Goal: Check status: Check status

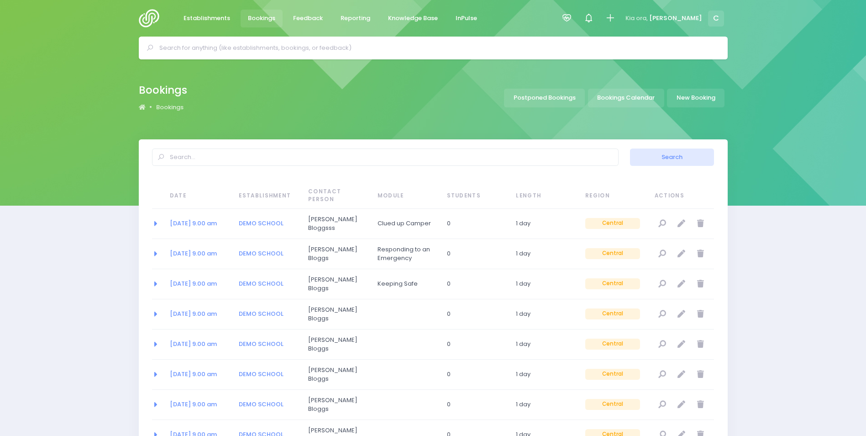
select select "20"
click at [630, 97] on link "Bookings Calendar" at bounding box center [626, 98] width 76 height 19
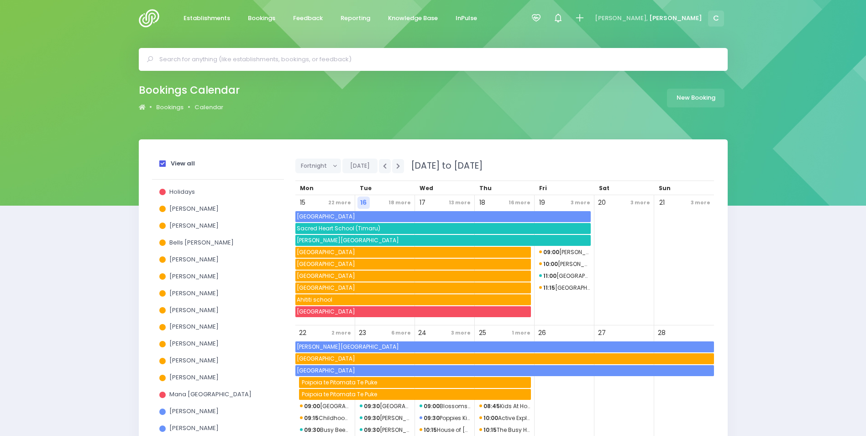
click at [183, 164] on strong "View all" at bounding box center [183, 163] width 24 height 9
click at [0, 0] on input "View all" at bounding box center [0, 0] width 0 height 0
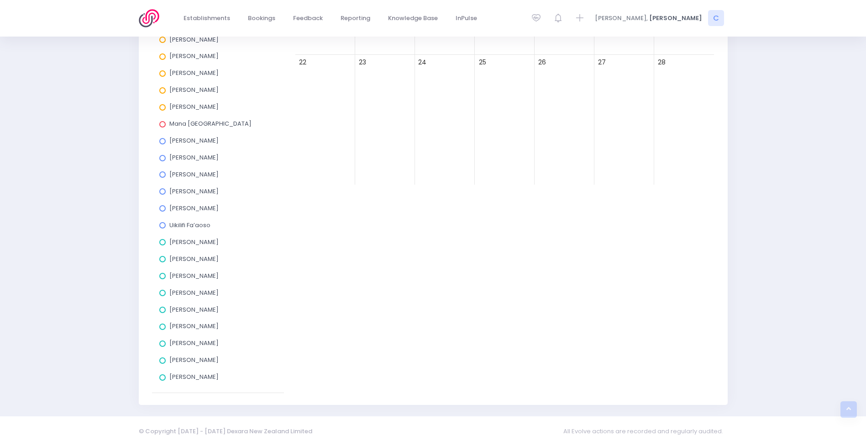
scroll to position [274, 0]
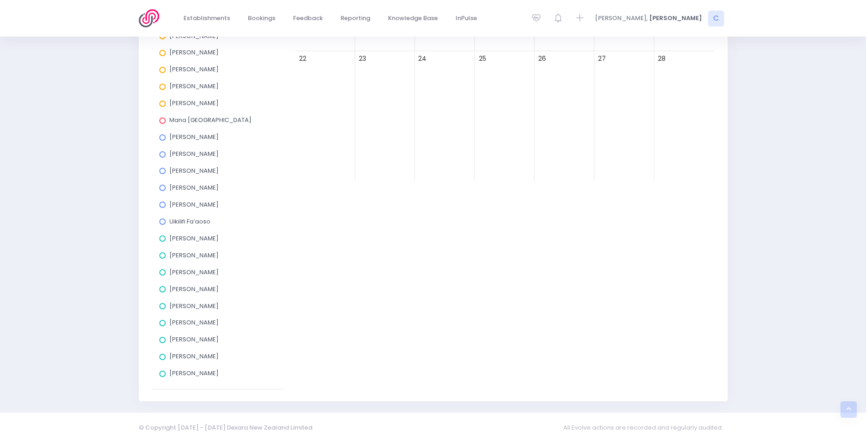
click at [160, 220] on span at bounding box center [162, 221] width 6 height 6
click at [0, 0] on input "Uikilifi Fa’aoso" at bounding box center [0, 0] width 0 height 0
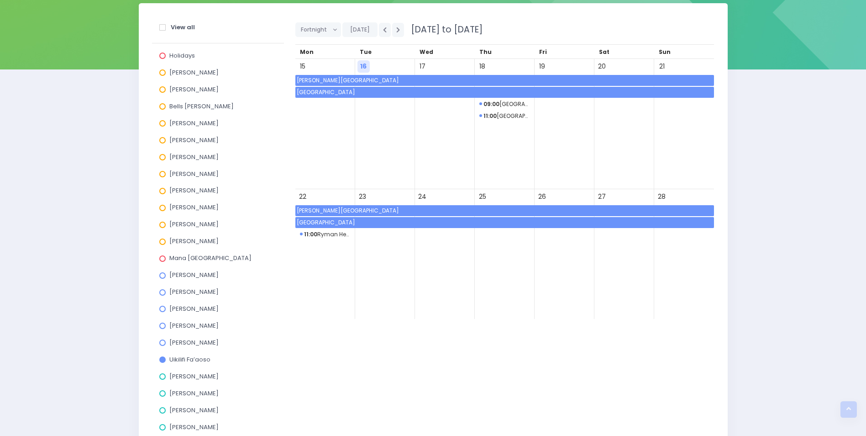
scroll to position [0, 0]
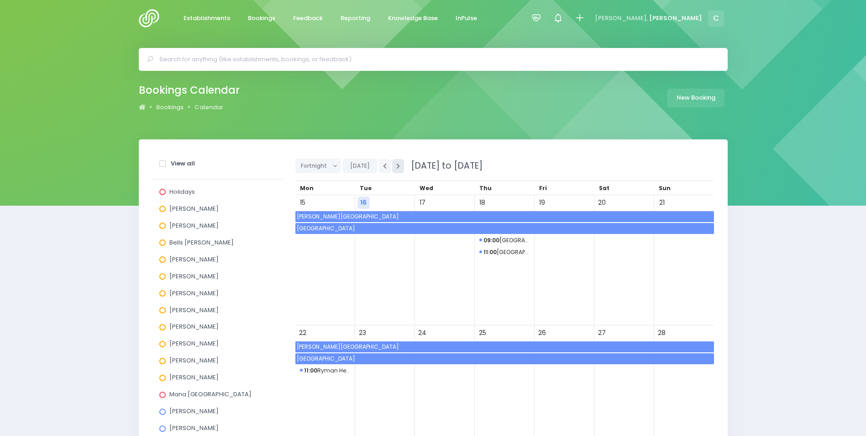
click at [398, 164] on icon "button" at bounding box center [398, 166] width 4 height 6
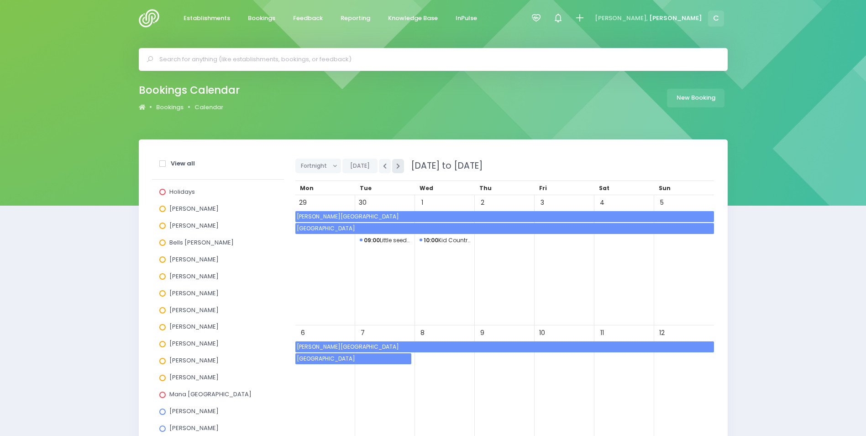
click at [398, 164] on icon "button" at bounding box center [398, 166] width 4 height 6
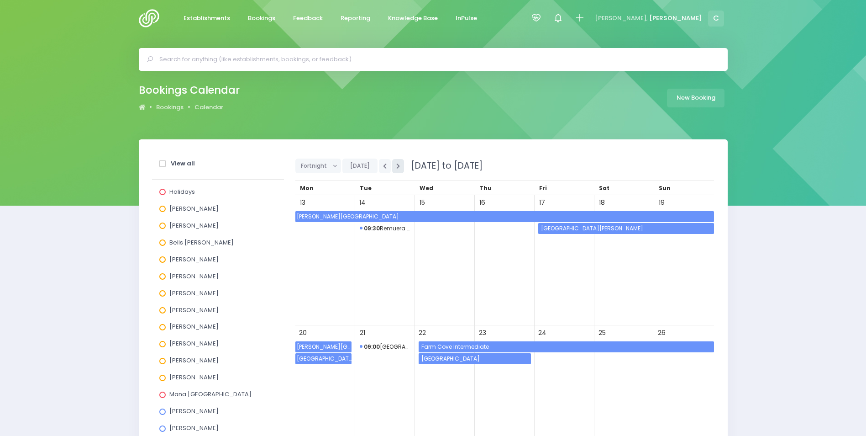
click at [396, 165] on icon "button" at bounding box center [398, 166] width 4 height 6
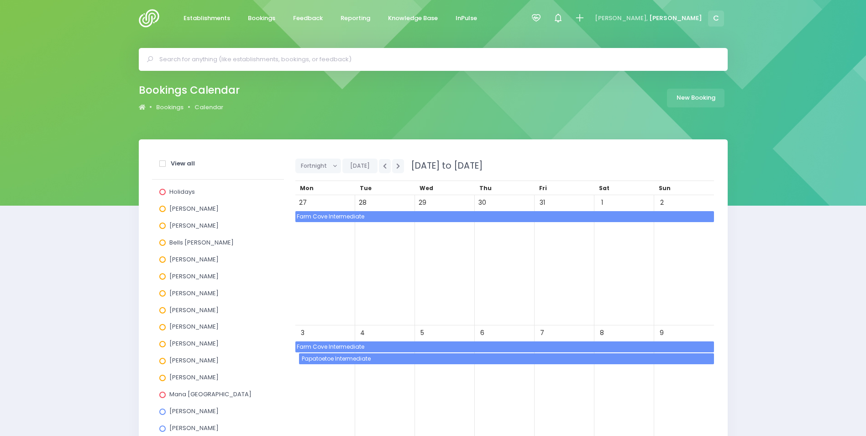
click at [430, 356] on span "Papatoetoe Intermediate" at bounding box center [508, 358] width 414 height 11
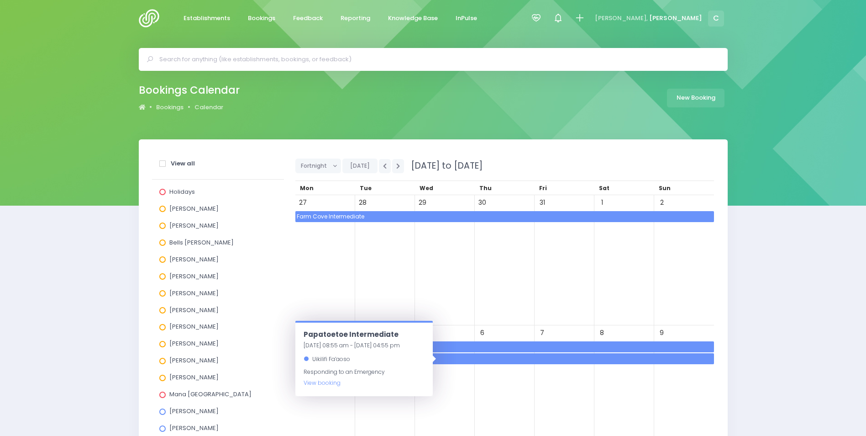
click at [493, 344] on span "Farm Cove Intermediate" at bounding box center [505, 346] width 419 height 11
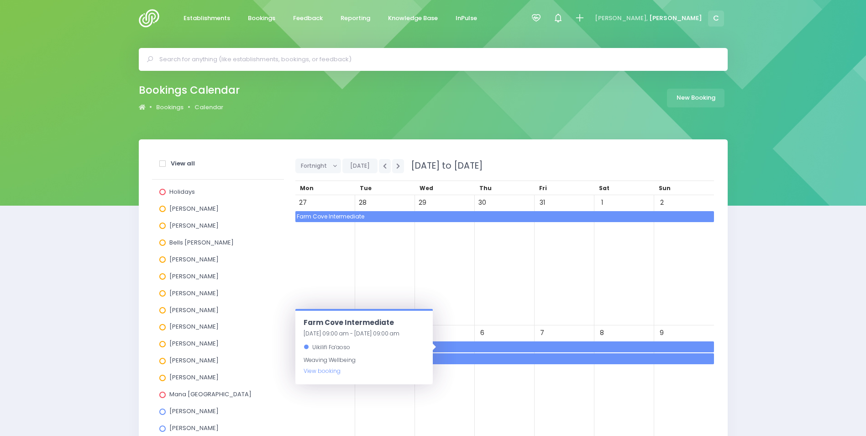
click at [492, 358] on span "Papatoetoe Intermediate" at bounding box center [508, 358] width 414 height 11
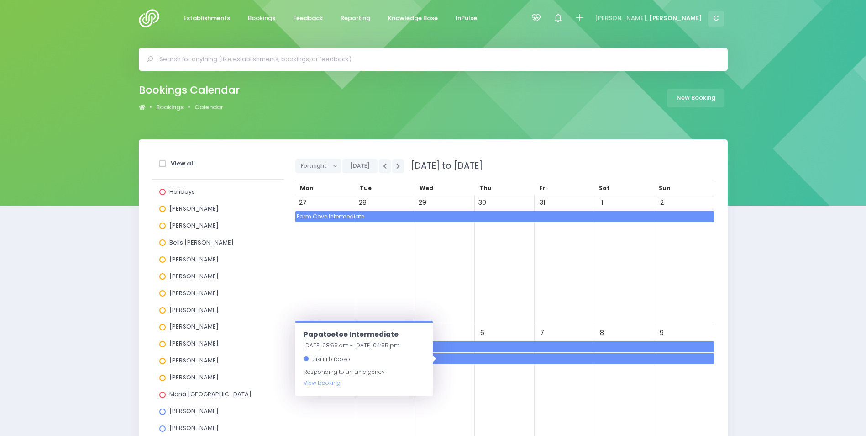
click at [493, 347] on span "Farm Cove Intermediate" at bounding box center [505, 346] width 419 height 11
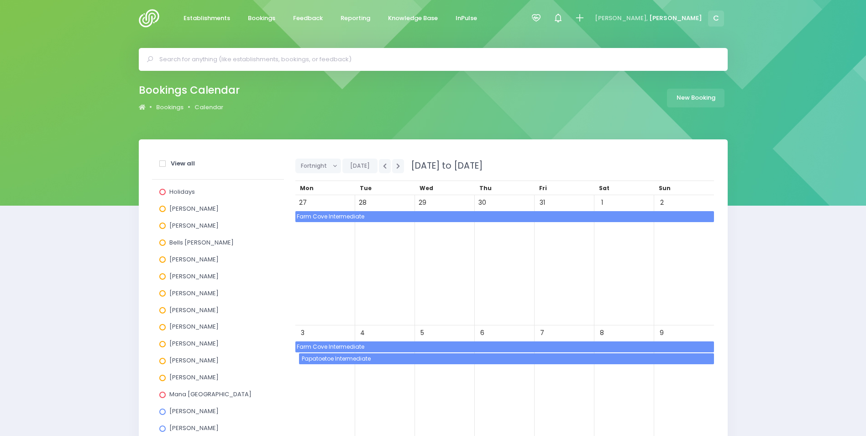
click at [435, 214] on span "Farm Cove Intermediate" at bounding box center [505, 216] width 419 height 11
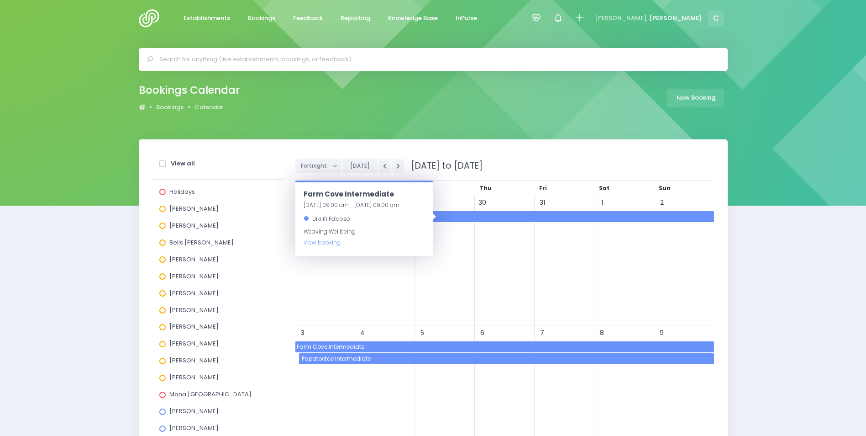
click at [453, 249] on div "29" at bounding box center [445, 260] width 60 height 130
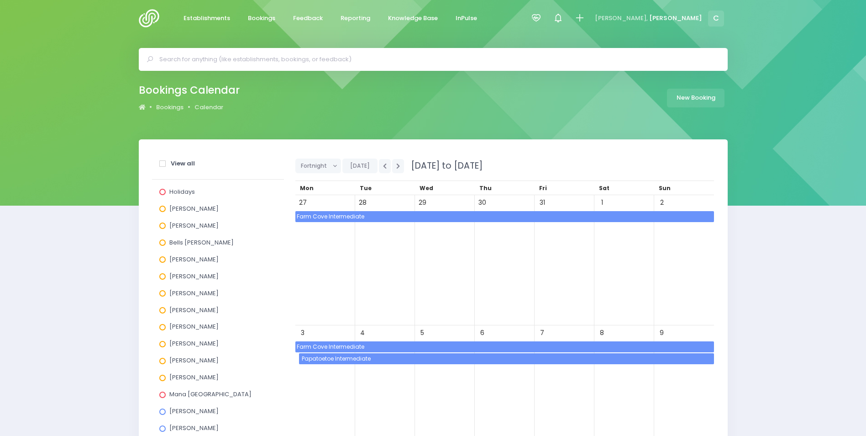
click at [404, 213] on span "Farm Cove Intermediate" at bounding box center [505, 216] width 419 height 11
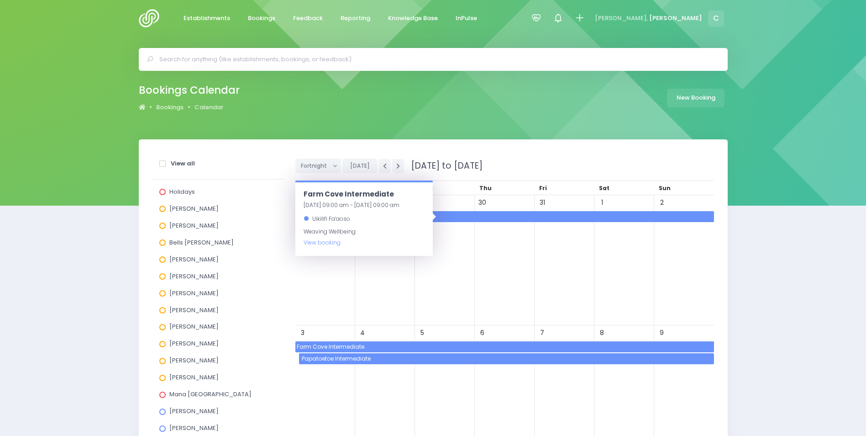
click at [404, 213] on div "Uikilifi Fa’aoso" at bounding box center [364, 218] width 121 height 11
click at [328, 244] on link "View booking" at bounding box center [322, 242] width 37 height 8
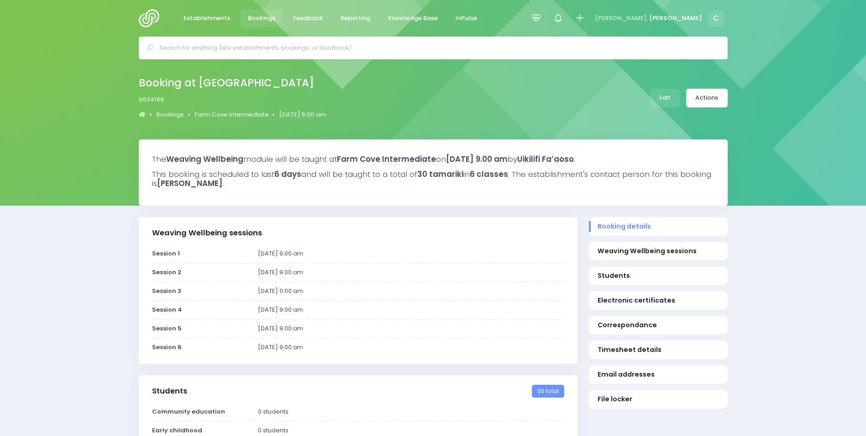
select select "5"
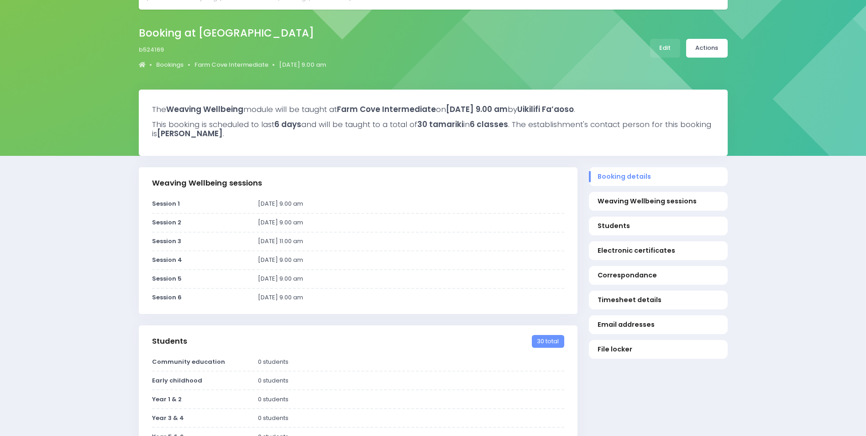
scroll to position [91, 0]
